Goal: Contribute content: Contribute content

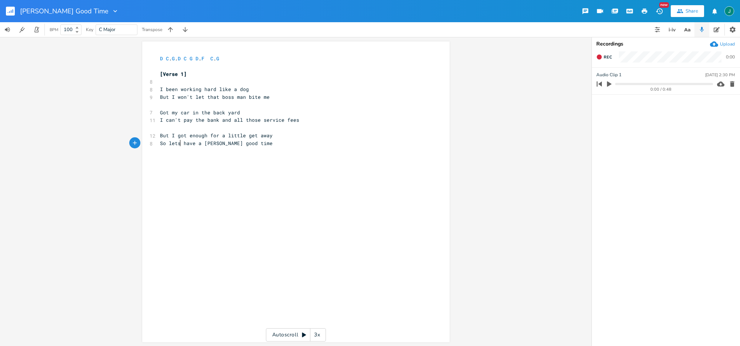
scroll to position [0, 17]
type textarea "I been working hard like a dog But I won't let that boss man bite me"
drag, startPoint x: 158, startPoint y: 89, endPoint x: 264, endPoint y: 97, distance: 106.9
click at [265, 97] on div "D C . G . D C G D . F C . G ​ [Verse 1] 8 ​ 8 I been working hard like a dog 9 …" at bounding box center [291, 100] width 267 height 93
click at [165, 103] on pre "​" at bounding box center [291, 104] width 267 height 8
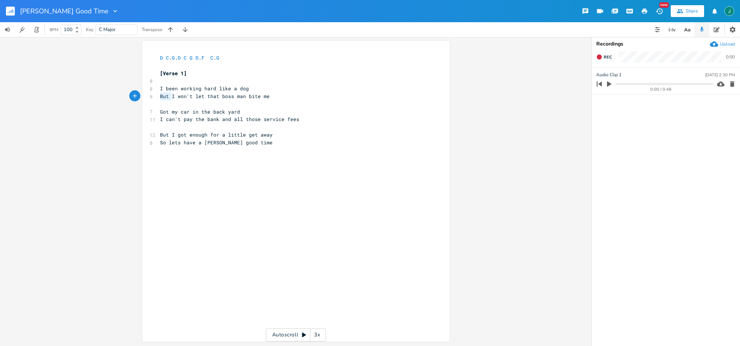
type textarea "But I won't let that boss man bite me"
drag, startPoint x: 157, startPoint y: 97, endPoint x: 304, endPoint y: 97, distance: 146.2
click at [304, 97] on pre "But I won't let that boss man bite me" at bounding box center [291, 97] width 267 height 8
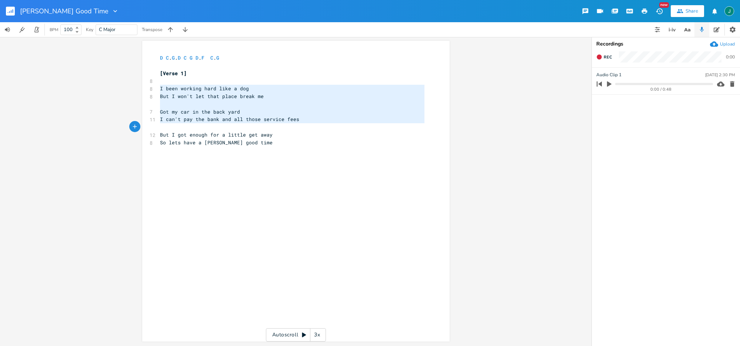
type textarea "I been working hard like a dog But I won't let that place break me Got my car i…"
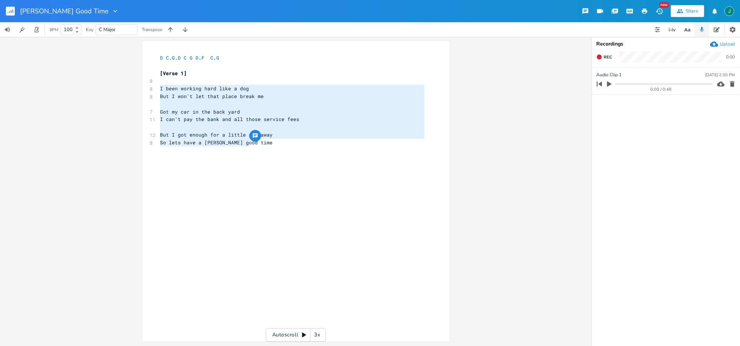
drag, startPoint x: 157, startPoint y: 89, endPoint x: 284, endPoint y: 148, distance: 139.4
click at [284, 148] on div "x D C . G . D C G D . F C . G ​ [Verse 1] 8 ​ 8 I been working hard like a dog …" at bounding box center [301, 198] width 286 height 291
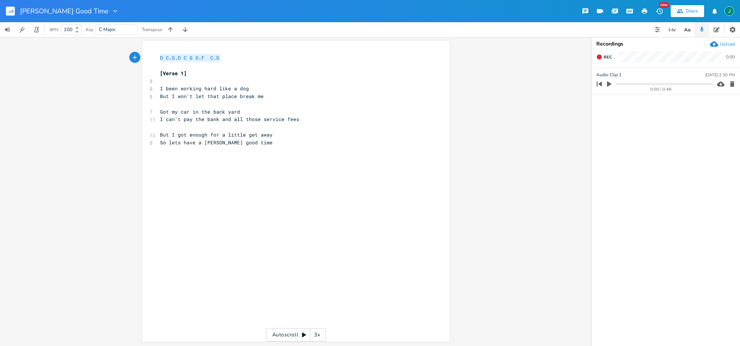
type textarea "D C. G. D C G D. F C. G"
drag, startPoint x: 157, startPoint y: 58, endPoint x: 245, endPoint y: 58, distance: 88.1
click at [245, 58] on pre "D C . G . D C G D . F C . G" at bounding box center [291, 58] width 267 height 8
click at [266, 148] on div "x D C . G . D C G D . F C . G ​ [Verse 1] 8 ​ 8 I been working hard like a dog …" at bounding box center [291, 101] width 267 height 96
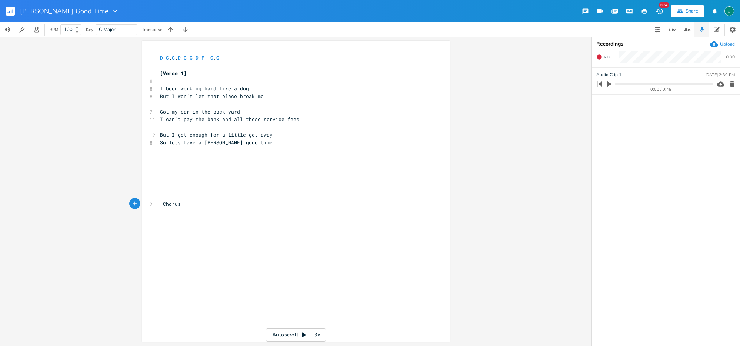
type textarea "[Chorus]"
click at [167, 193] on pre "​" at bounding box center [291, 197] width 267 height 8
type textarea "G D C"
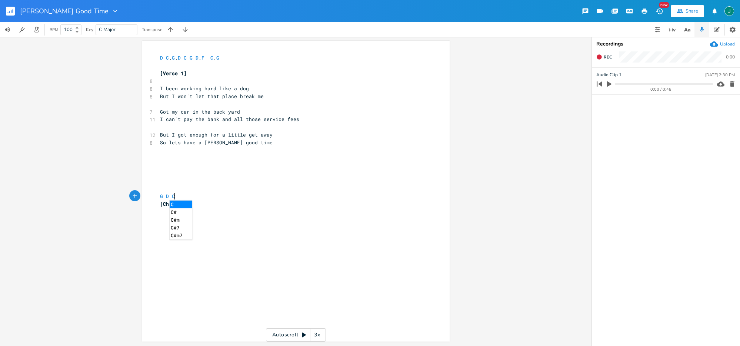
click at [179, 260] on div "x D C . G . D C G D . F C . G ​ [Verse 1] 8 ​ 8 I been working hard like a dog …" at bounding box center [301, 198] width 286 height 291
click at [194, 203] on pre "[Chorus]" at bounding box center [291, 204] width 267 height 8
click at [177, 197] on pre "G D C" at bounding box center [291, 197] width 267 height 8
type textarea "C. D"
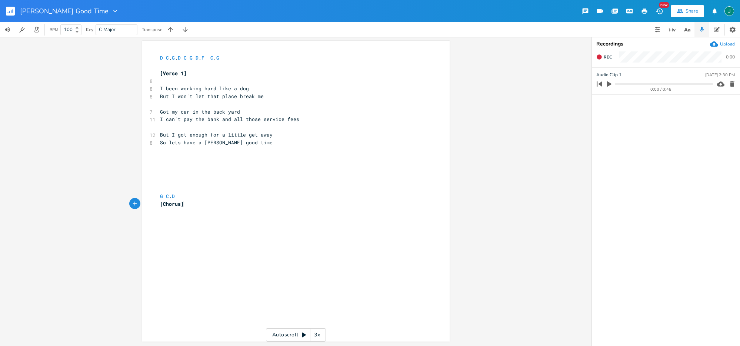
click at [210, 204] on pre "[Chorus]" at bounding box center [291, 204] width 267 height 8
type textarea "Don't pay any"
type textarea "atention to that clcok"
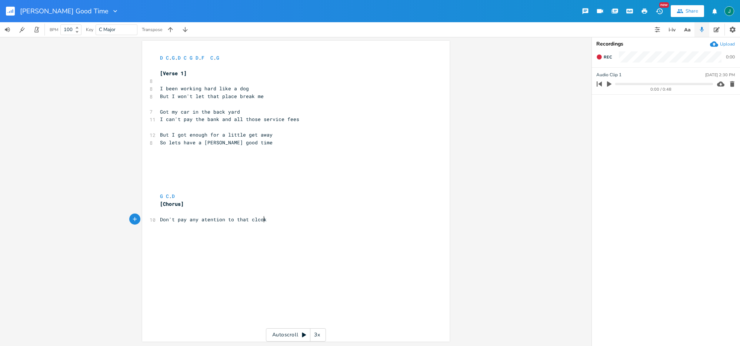
scroll to position [0, 47]
type textarea "do as it does and never stop"
click at [204, 221] on span "Don't pay any atention to that clcok" at bounding box center [213, 219] width 107 height 7
type textarea "t"
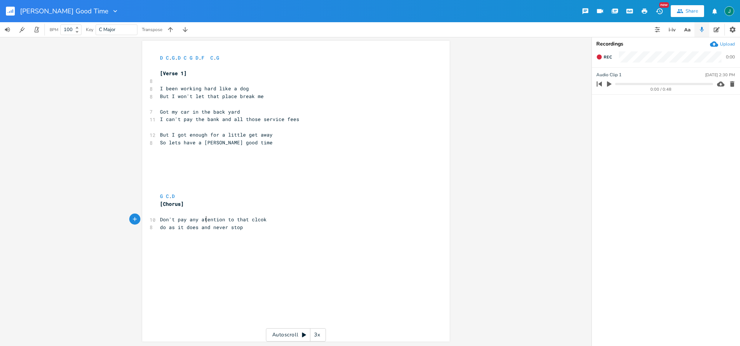
scroll to position [0, 2]
click at [267, 219] on pre "Don't pay any attention to that clcok" at bounding box center [291, 220] width 267 height 8
type textarea "ock"
click at [247, 228] on pre "do as it does and never stop" at bounding box center [291, 228] width 267 height 8
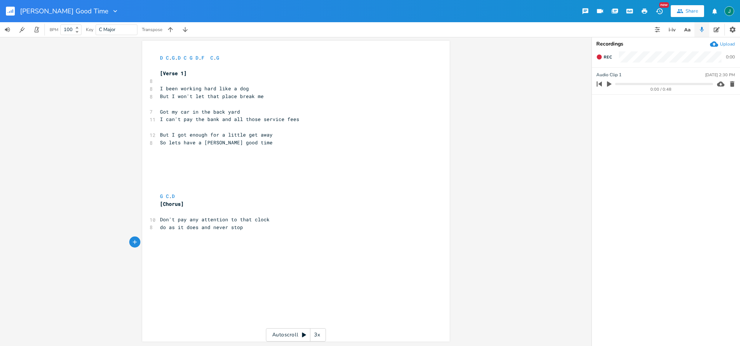
click at [196, 198] on pre "G C . D" at bounding box center [291, 197] width 267 height 8
type textarea "G. C. g"
click at [598, 55] on icon "button" at bounding box center [598, 56] width 5 height 5
click at [598, 55] on icon "button" at bounding box center [599, 57] width 6 height 6
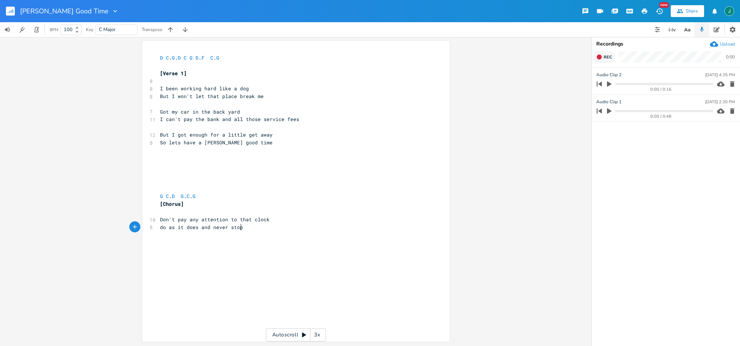
click at [260, 228] on pre "do as it does and never stop" at bounding box center [291, 228] width 267 height 8
type textarea "If you find u"
type textarea "your worries run to deep"
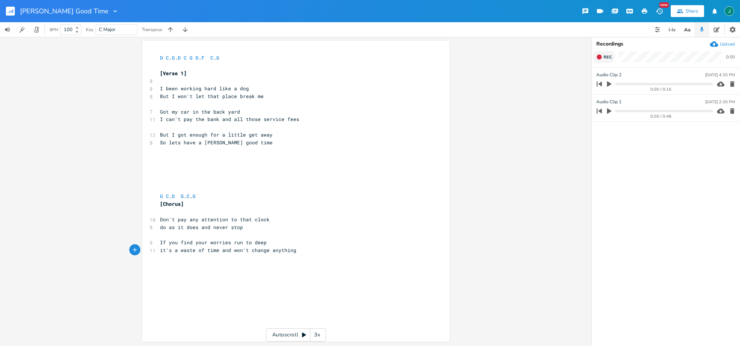
type textarea "it's a waste of time and won't change anything"
click at [306, 252] on pre "it's a waste of time and won't change anything" at bounding box center [291, 251] width 267 height 8
type textarea "worry is a wasite of time and won't change anything"
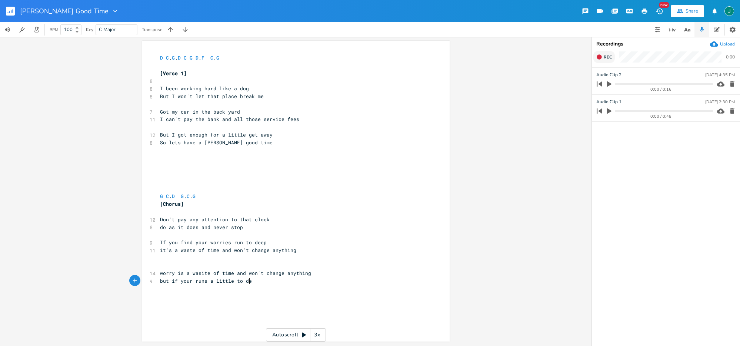
type textarea "but if your runs a little to deep"
click at [228, 195] on pre "G C . D G . C . G" at bounding box center [291, 197] width 267 height 8
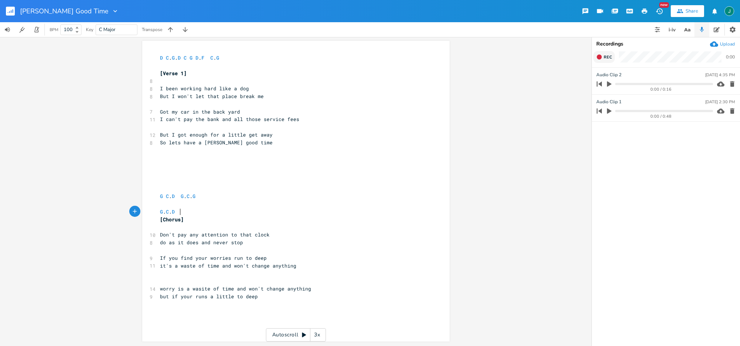
scroll to position [0, 15]
type textarea "G. C. D."
type textarea "is a wasite of time and"
drag, startPoint x: 242, startPoint y: 290, endPoint x: 181, endPoint y: 296, distance: 62.1
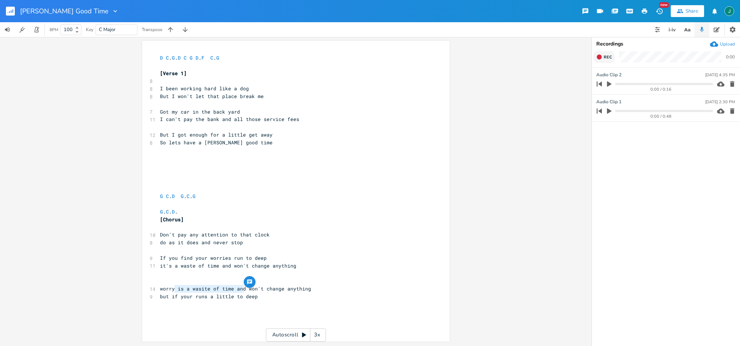
click at [172, 290] on span "worry is a wasite of time and won't change anything" at bounding box center [235, 288] width 151 height 7
type textarea "ing"
click at [188, 212] on pre "G . C . D ." at bounding box center [291, 212] width 267 height 8
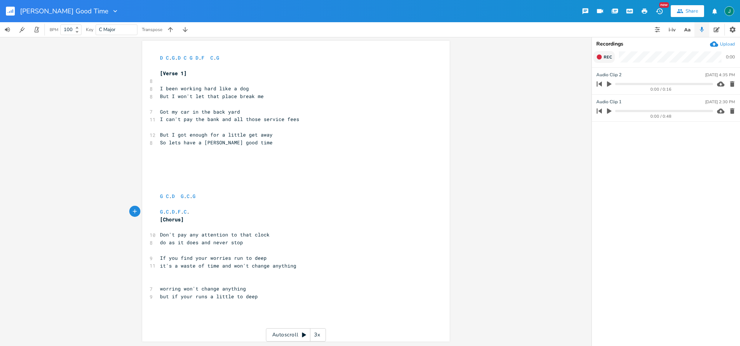
type textarea "F. C. G"
click at [265, 297] on pre "but if your runs a little to deep" at bounding box center [291, 297] width 267 height 8
type textarea "just grab a little ....."
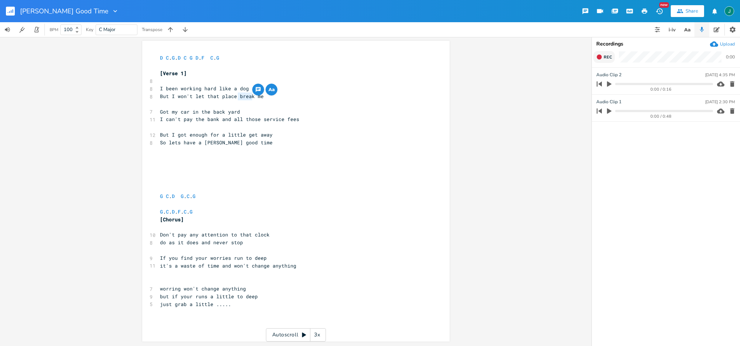
drag, startPoint x: 250, startPoint y: 96, endPoint x: 237, endPoint y: 97, distance: 13.3
click at [237, 97] on span "But I won't let that place break me" at bounding box center [212, 96] width 104 height 7
type textarea "bother"
click at [160, 257] on span "If you find your worries run to deep" at bounding box center [213, 258] width 107 height 7
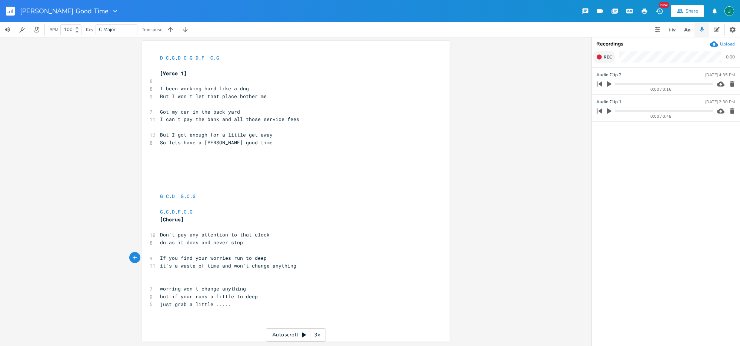
click at [131, 257] on icon "button" at bounding box center [134, 257] width 7 height 7
click at [161, 258] on icon "button" at bounding box center [161, 257] width 5 height 5
type textarea "out"
click at [272, 288] on button "Comment" at bounding box center [287, 288] width 33 height 9
click at [175, 268] on span "it's a waste of time and won't change anything" at bounding box center [228, 265] width 136 height 7
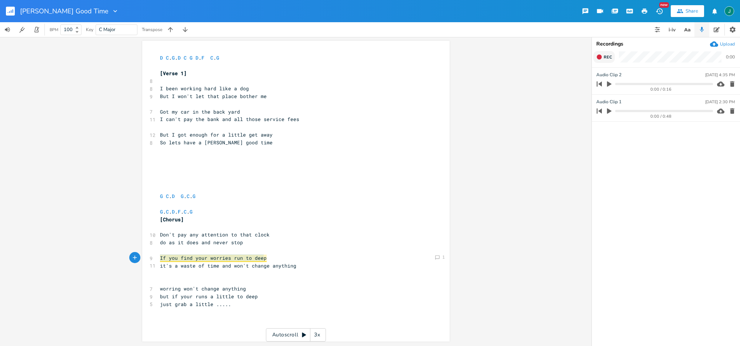
scroll to position [0, 0]
click at [160, 267] on span "it's a waste of time and won't change anything" at bounding box center [228, 265] width 136 height 7
click at [133, 266] on icon "button" at bounding box center [135, 265] width 4 height 4
click at [160, 264] on icon "button" at bounding box center [161, 265] width 6 height 6
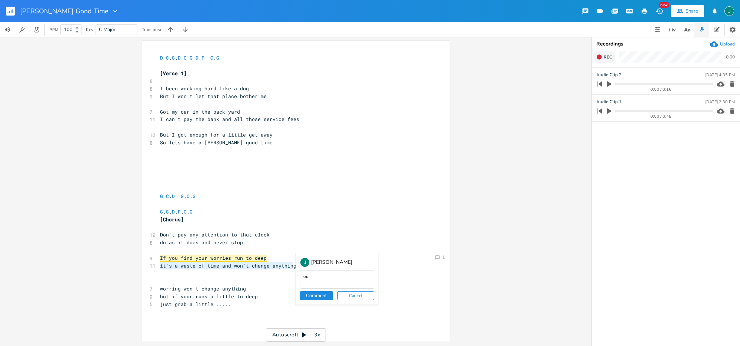
type textarea "out"
click at [274, 284] on pre "​" at bounding box center [291, 281] width 267 height 8
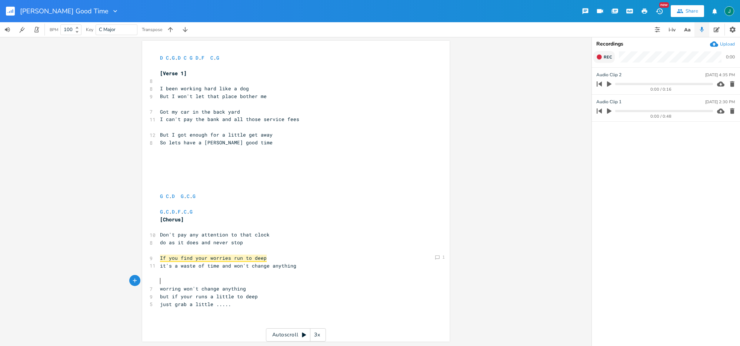
drag, startPoint x: 236, startPoint y: 267, endPoint x: 232, endPoint y: 267, distance: 3.7
click at [236, 267] on span "it's a waste of time and won't change anything" at bounding box center [228, 265] width 136 height 7
click at [133, 264] on icon "button" at bounding box center [135, 265] width 4 height 4
click at [159, 266] on icon "button" at bounding box center [161, 265] width 5 height 5
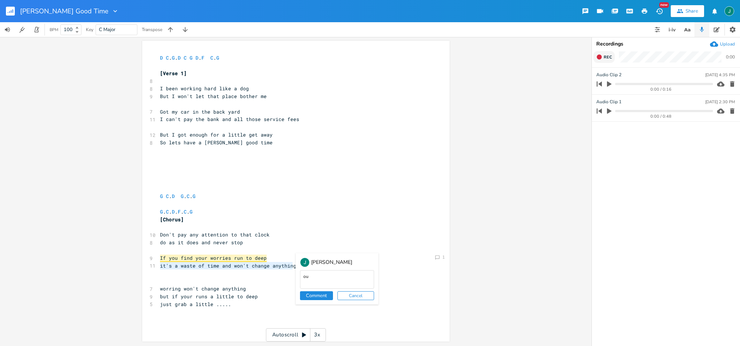
type textarea "out"
